Goal: Task Accomplishment & Management: Manage account settings

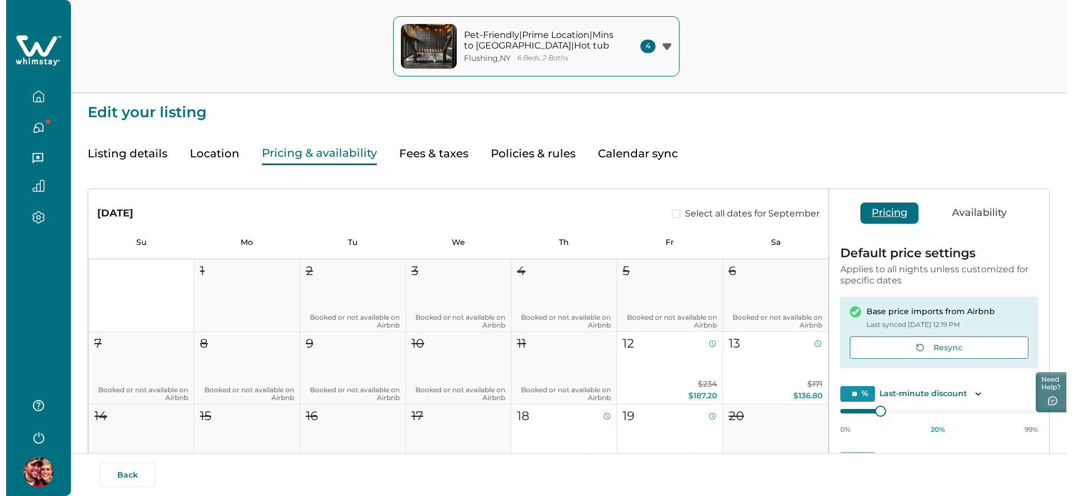
scroll to position [171, 0]
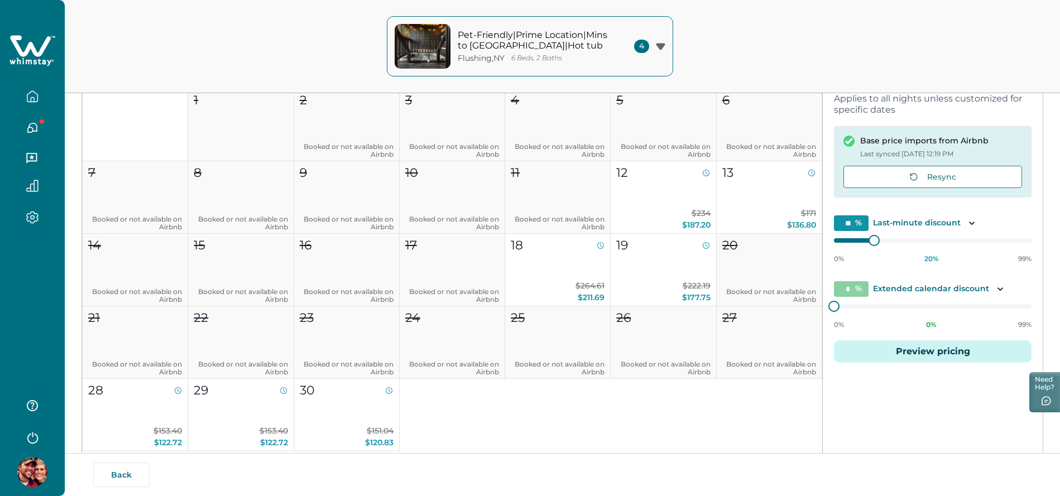
click at [745, 349] on button "Preview pricing" at bounding box center [933, 352] width 198 height 22
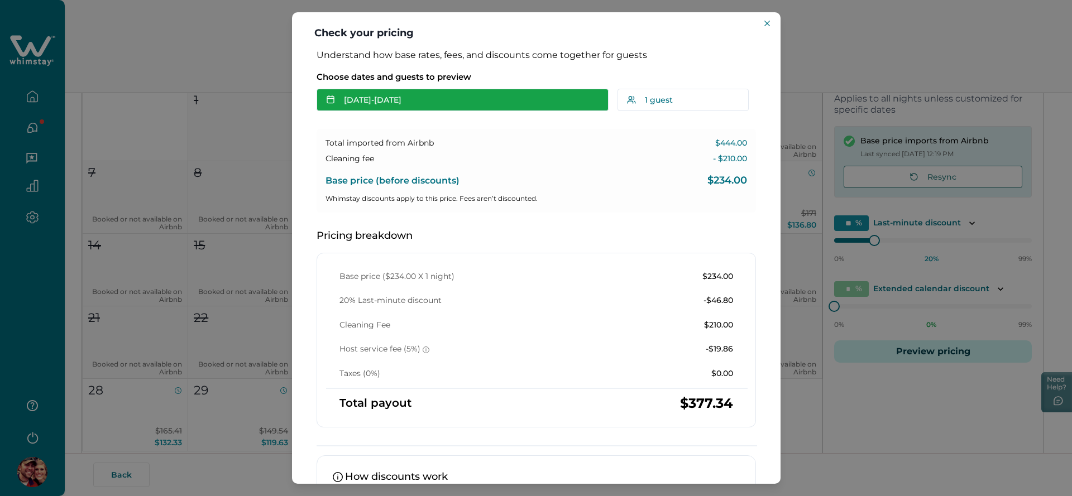
click at [434, 101] on button "[DATE] - [DATE]" at bounding box center [463, 100] width 292 height 22
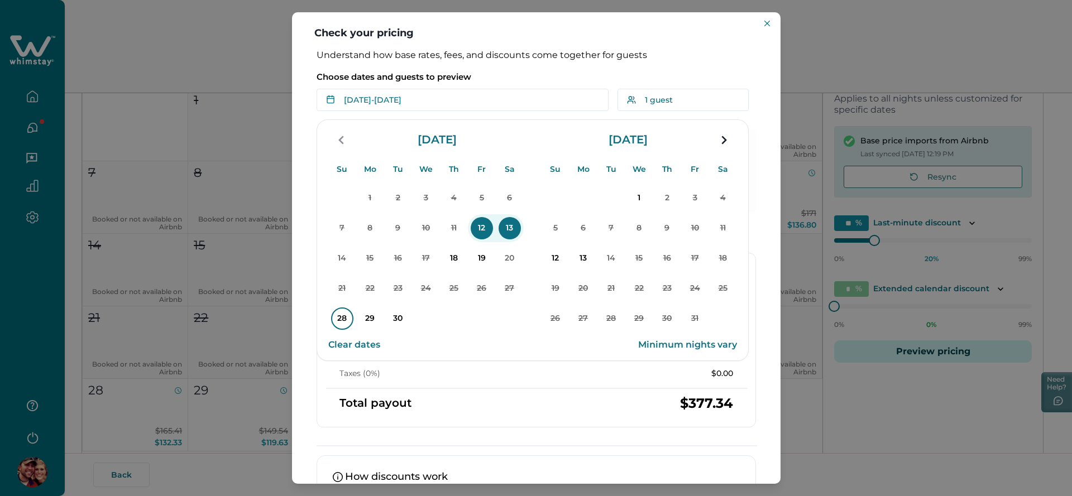
click at [348, 318] on p "28" at bounding box center [342, 319] width 22 height 22
click at [400, 319] on p "30" at bounding box center [398, 319] width 22 height 22
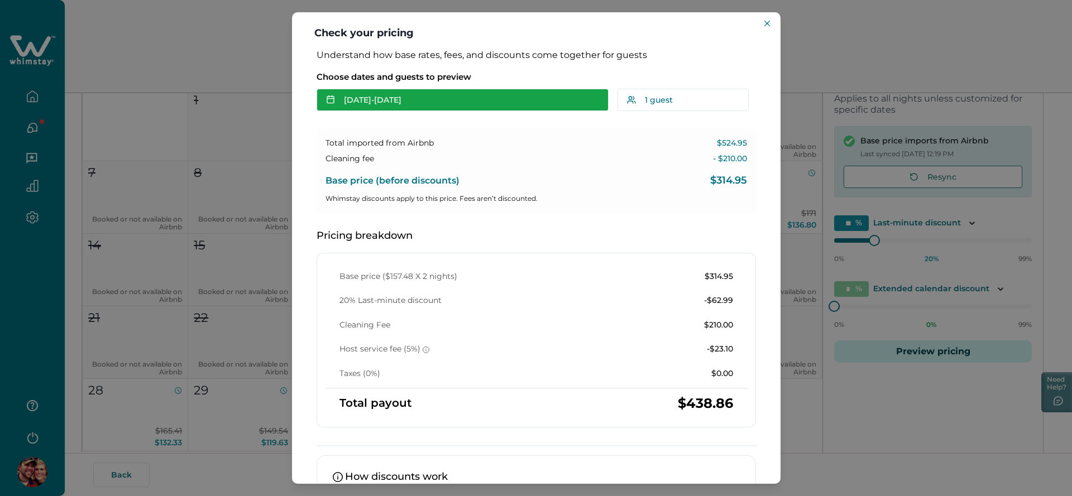
click at [465, 100] on button "[DATE] - [DATE]" at bounding box center [463, 100] width 292 height 22
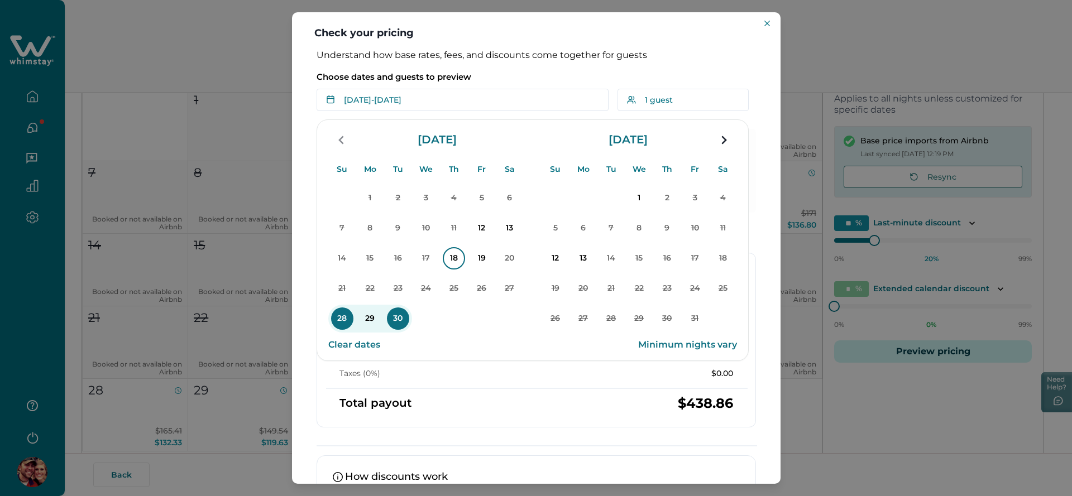
click at [445, 258] on p "18" at bounding box center [454, 258] width 22 height 22
click at [519, 75] on p "Choose dates and guests to preview" at bounding box center [536, 76] width 439 height 11
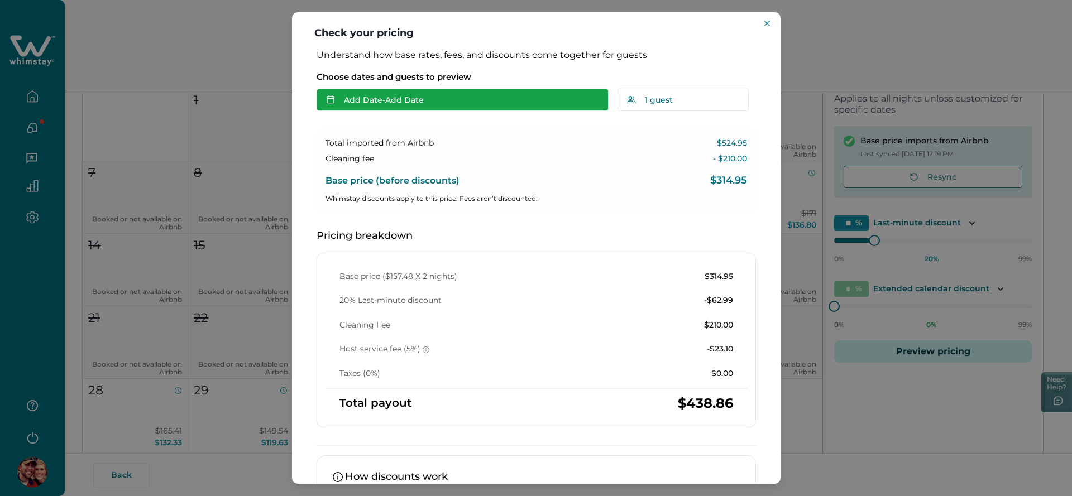
click at [425, 100] on button "Add Date - Add Date" at bounding box center [463, 100] width 292 height 22
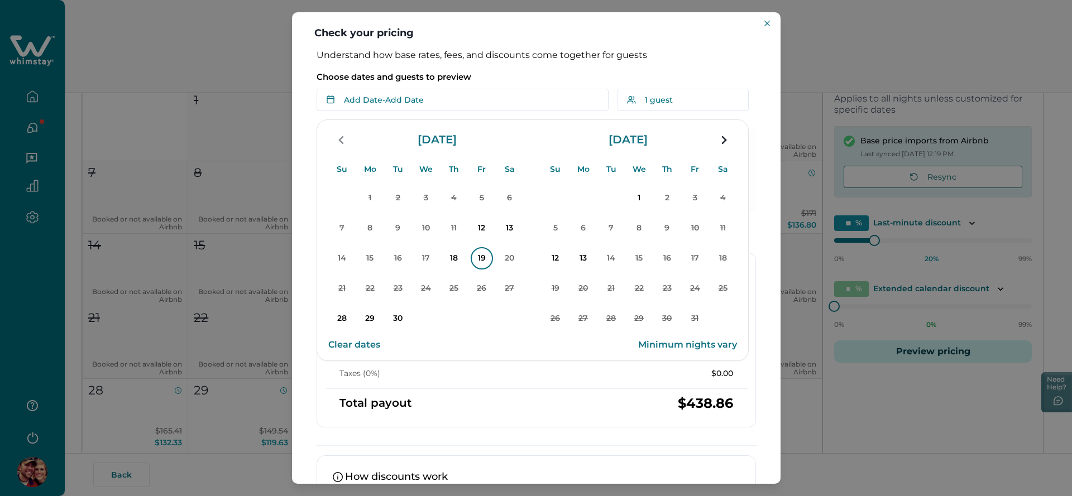
click at [489, 261] on p "19" at bounding box center [482, 258] width 22 height 22
click at [522, 78] on p "Choose dates and guests to preview" at bounding box center [536, 76] width 439 height 11
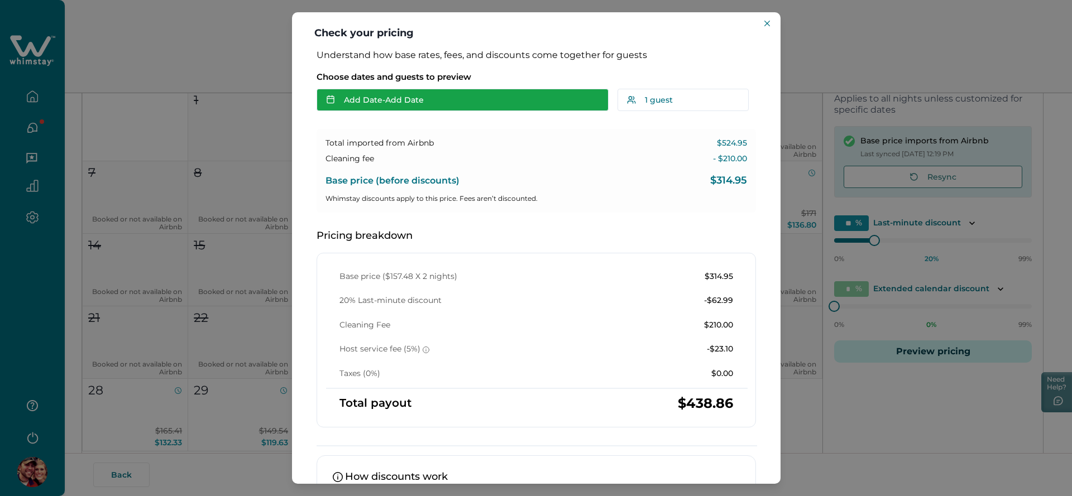
click at [420, 101] on button "Add Date - Add Date" at bounding box center [463, 100] width 292 height 22
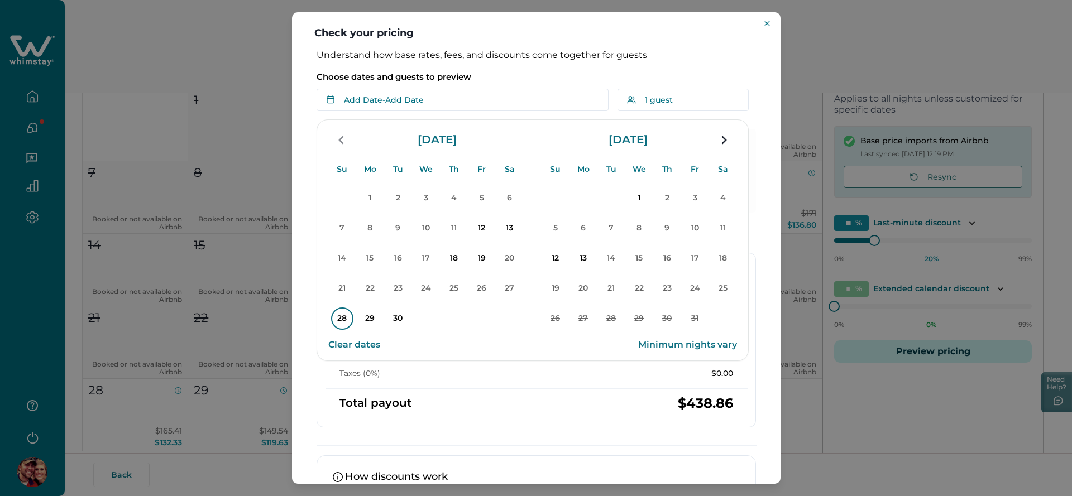
click at [342, 322] on p "28" at bounding box center [342, 319] width 22 height 22
click at [401, 318] on p "30" at bounding box center [398, 319] width 22 height 22
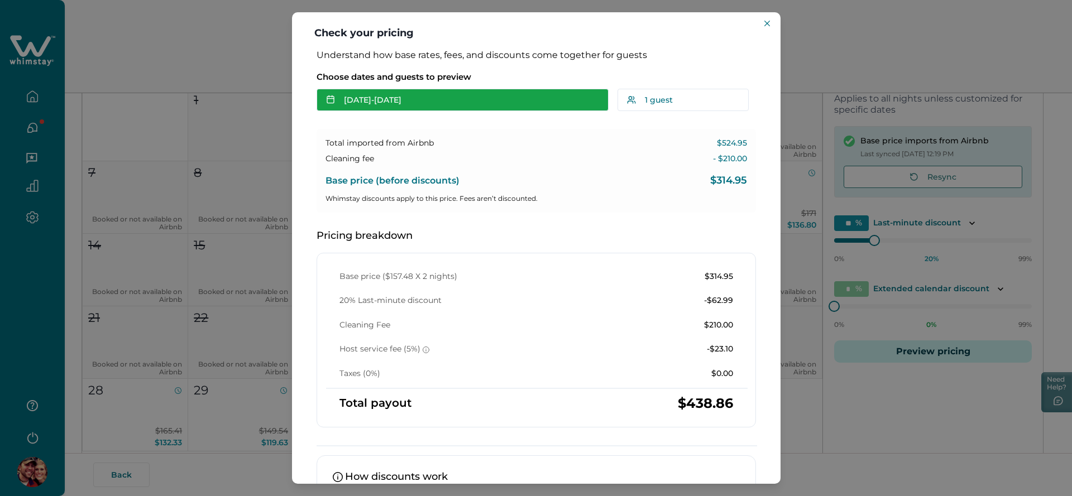
click at [443, 104] on button "[DATE] - [DATE]" at bounding box center [463, 100] width 292 height 22
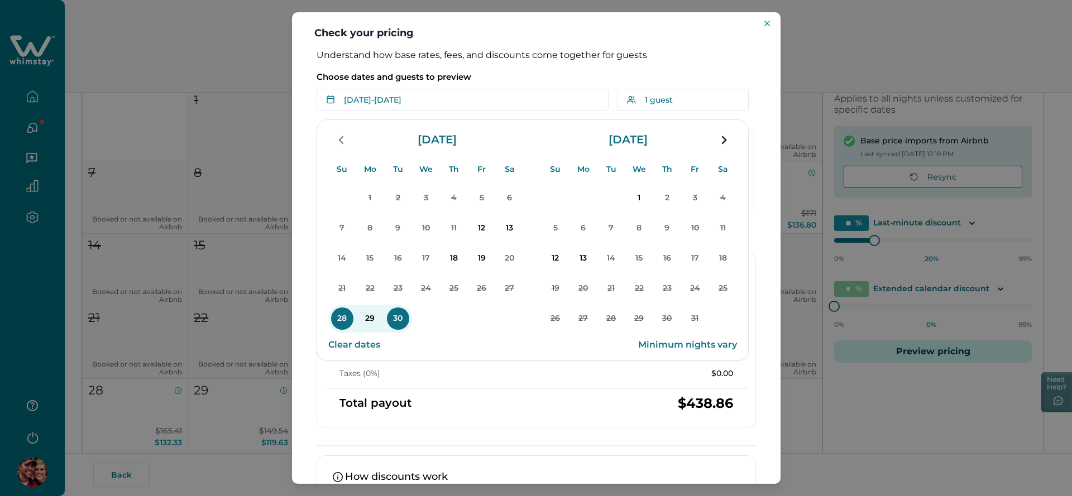
click at [358, 344] on button "Clear dates" at bounding box center [354, 345] width 52 height 22
click at [502, 74] on p "Choose dates and guests to preview" at bounding box center [536, 76] width 439 height 11
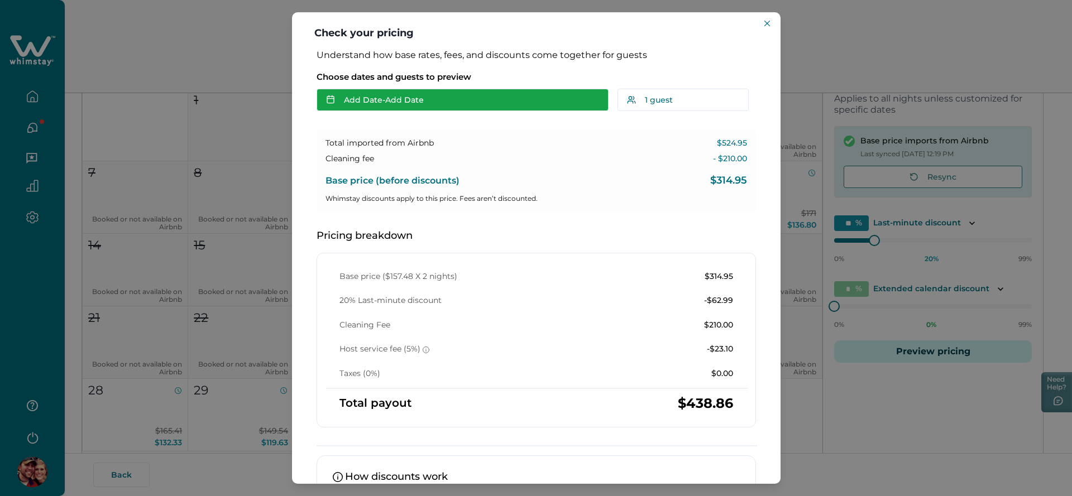
click at [406, 102] on button "Add Date - Add Date" at bounding box center [463, 100] width 292 height 22
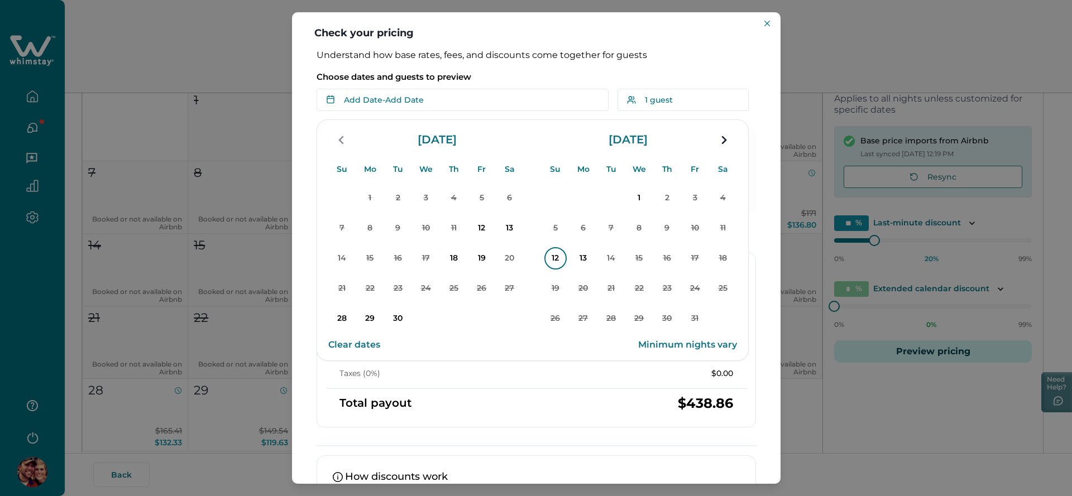
click at [552, 254] on p "12" at bounding box center [555, 258] width 22 height 22
click at [591, 256] on p "13" at bounding box center [583, 258] width 22 height 22
